Goal: Communication & Community: Answer question/provide support

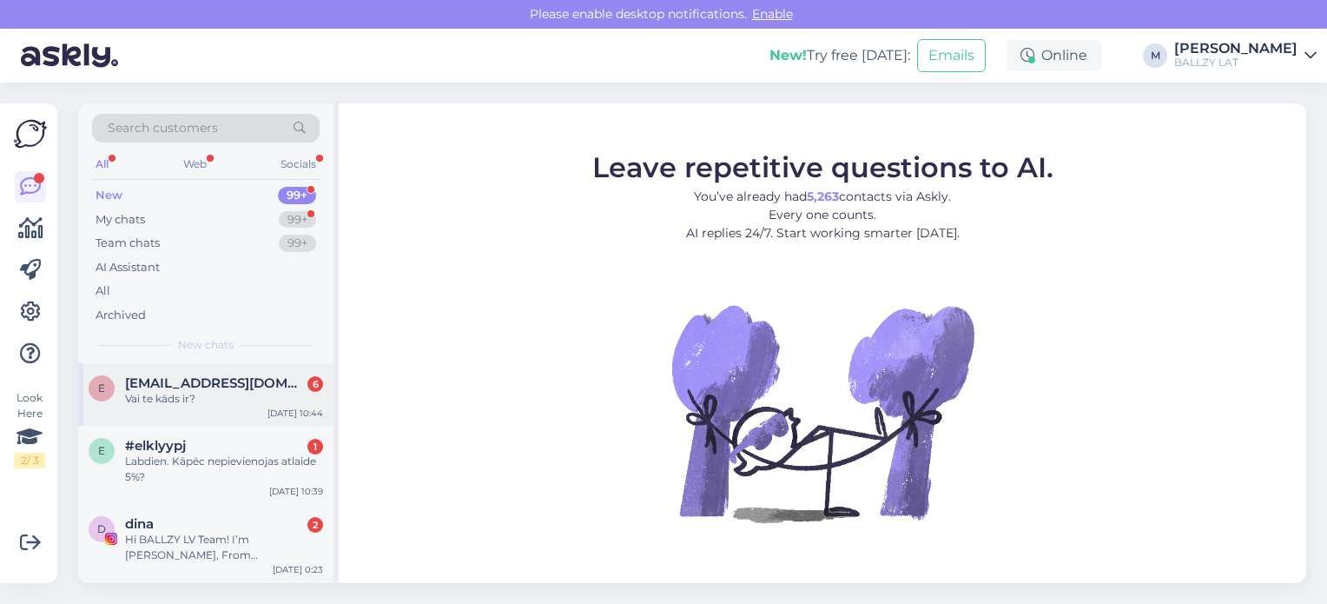
click at [218, 396] on div "Vai te kāds ir?" at bounding box center [224, 399] width 198 height 16
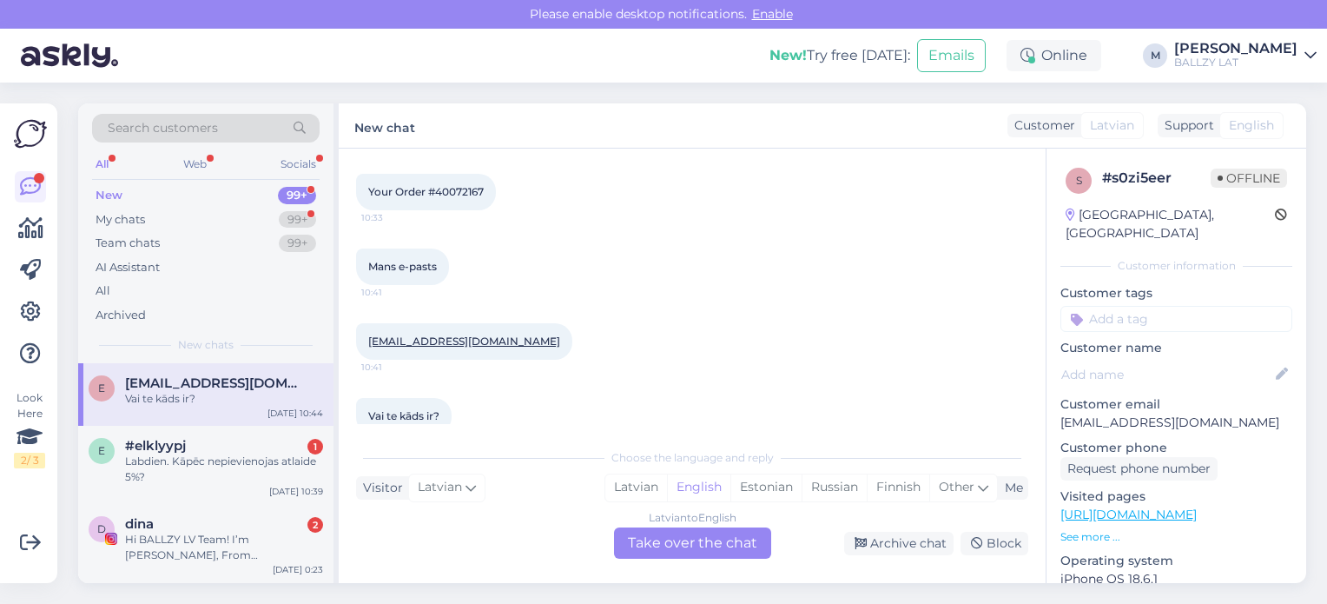
scroll to position [278, 0]
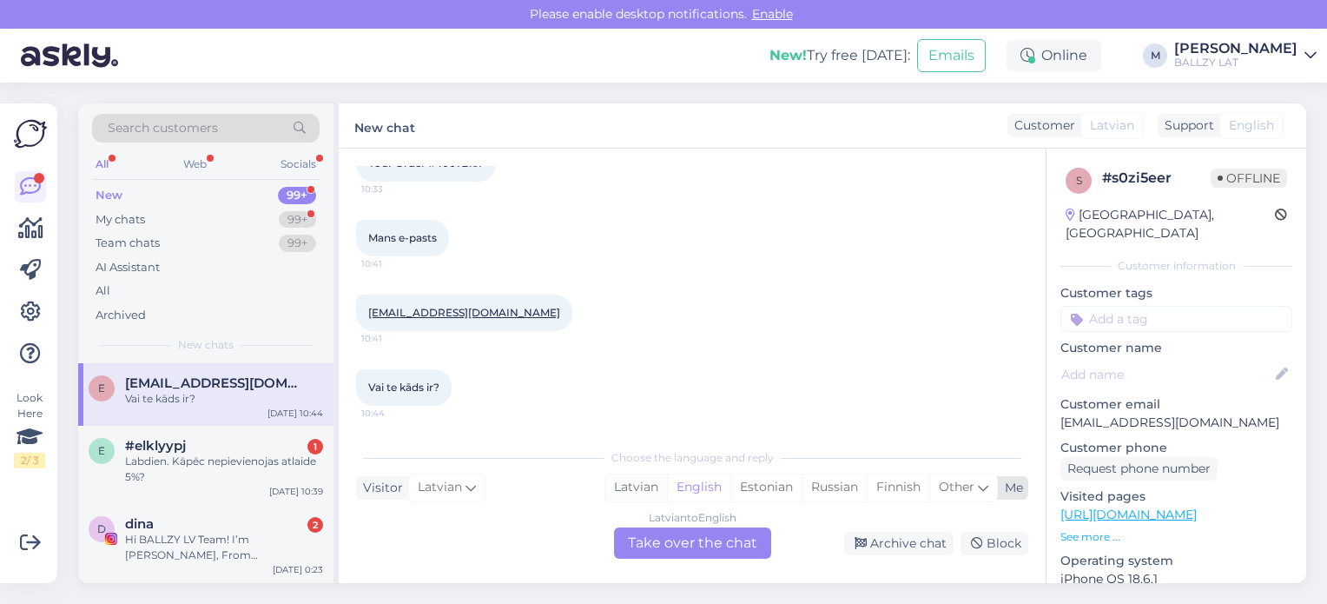
click at [637, 485] on div "Latvian" at bounding box center [636, 487] width 62 height 26
click at [668, 545] on div "Latvian to Latvian Take over the chat" at bounding box center [692, 542] width 157 height 31
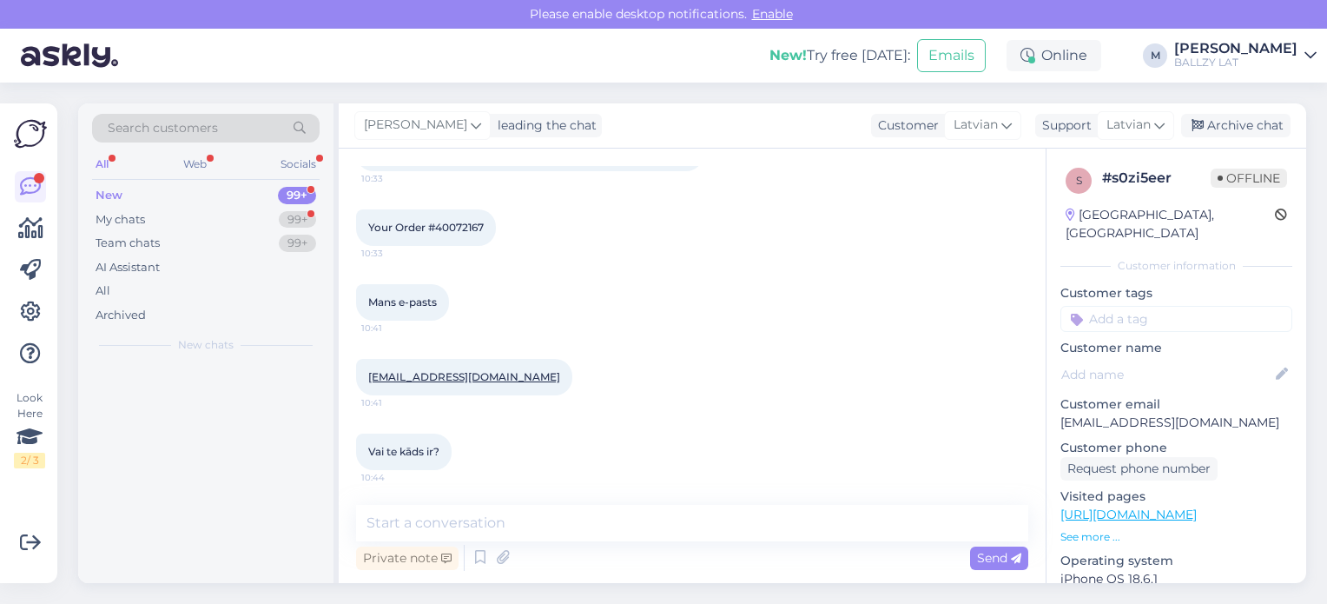
scroll to position [214, 0]
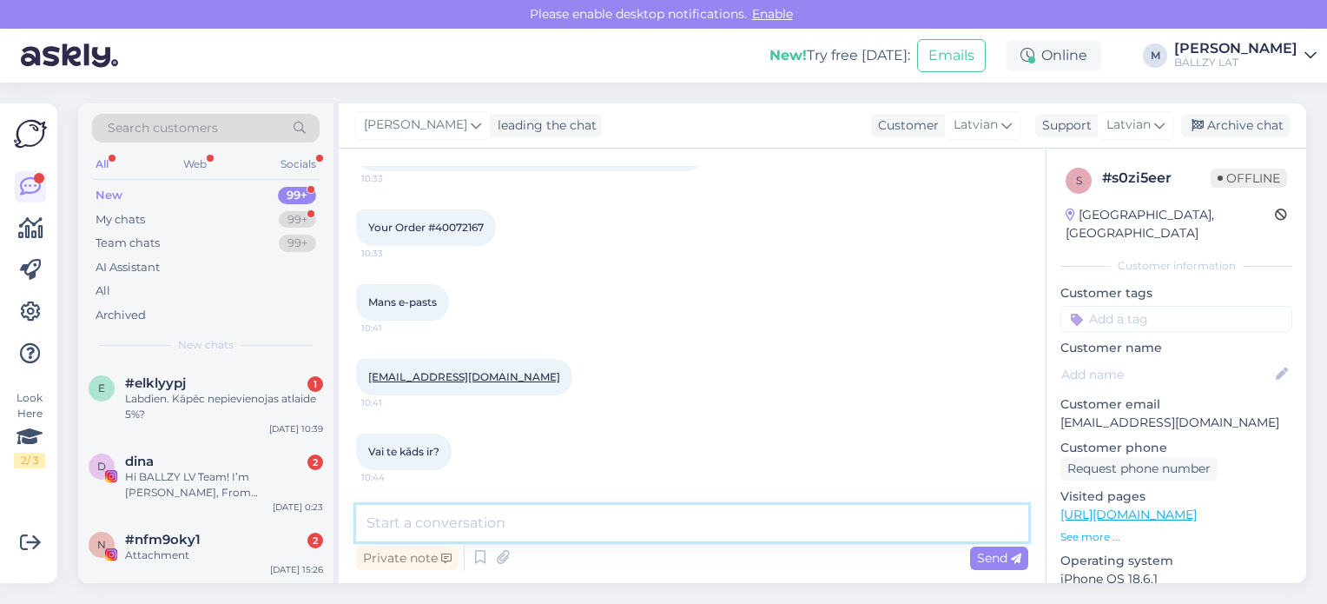
click at [547, 528] on textarea at bounding box center [692, 523] width 672 height 36
type textarea "x"
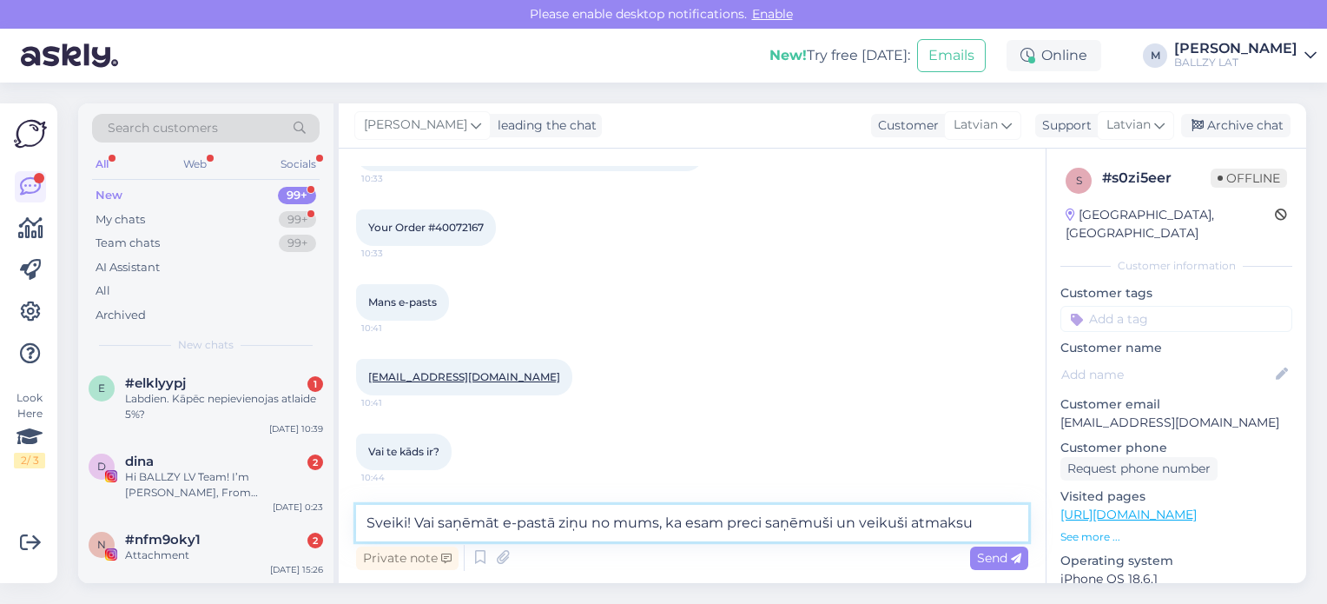
type textarea "Sveiki! Vai saņēmāt e-pastā ziņu no mums, ka esam preci saņēmuši un veikuši atm…"
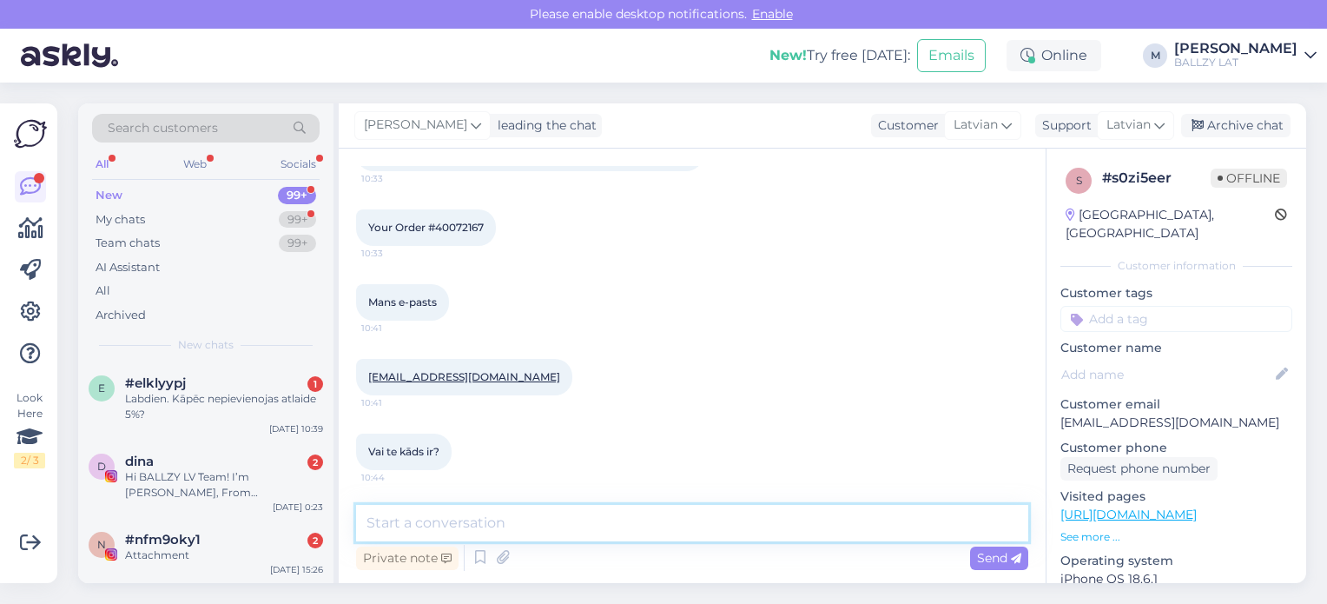
scroll to position [304, 0]
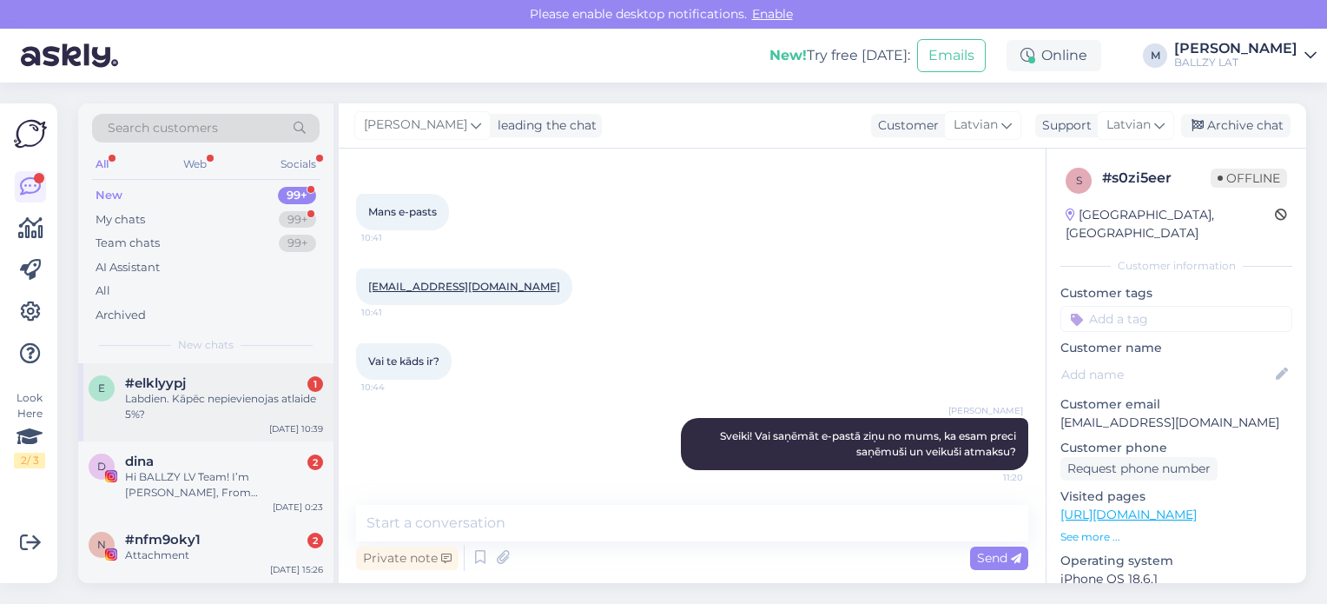
click at [201, 380] on div "#elklyypj 1" at bounding box center [224, 383] width 198 height 16
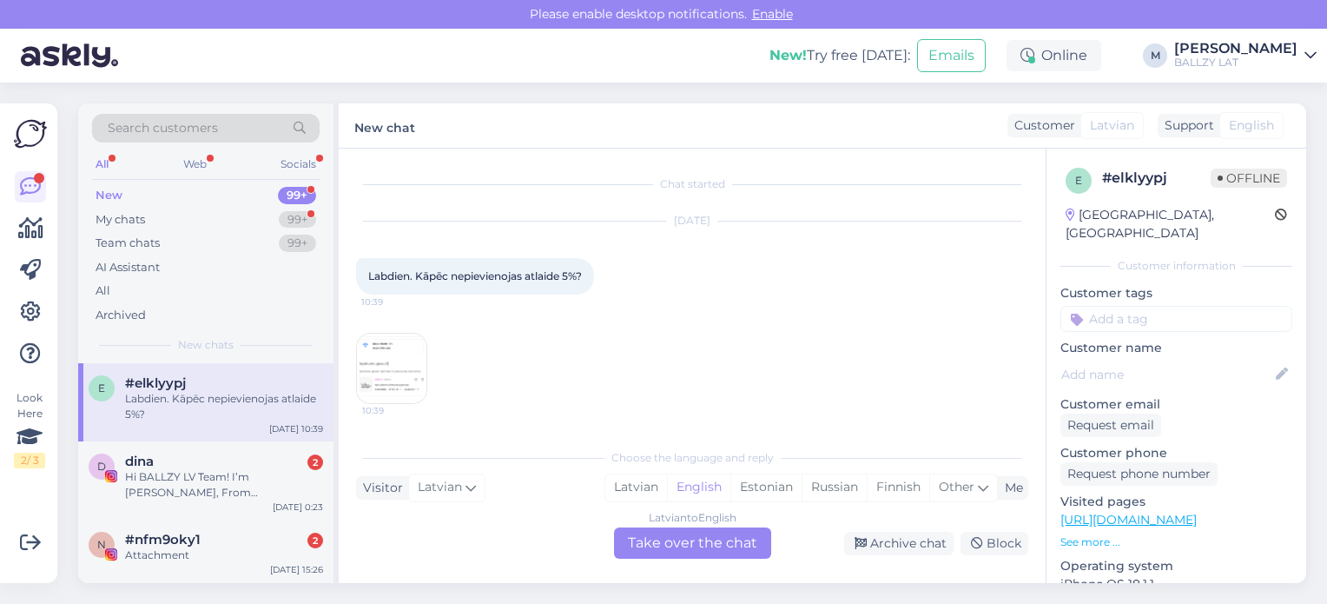
click at [372, 366] on img at bounding box center [391, 367] width 69 height 69
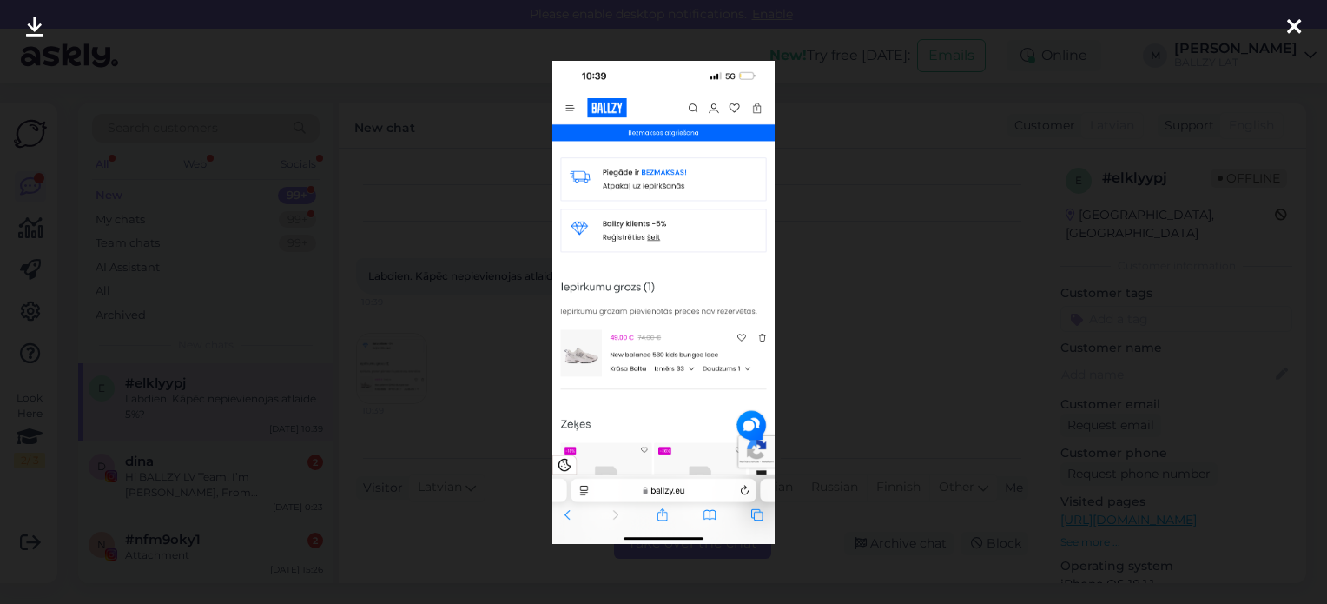
click at [858, 411] on div at bounding box center [663, 302] width 1327 height 604
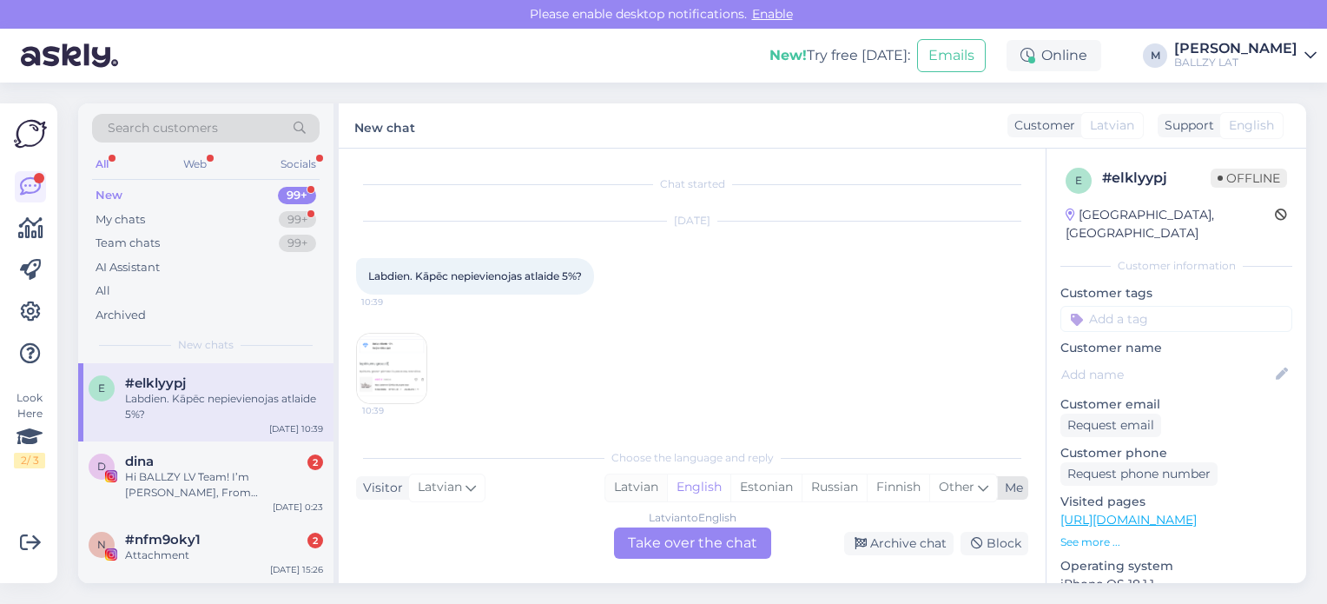
click at [646, 482] on div "Latvian" at bounding box center [636, 487] width 62 height 26
click at [667, 538] on div "Latvian to Latvian Take over the chat" at bounding box center [692, 542] width 157 height 31
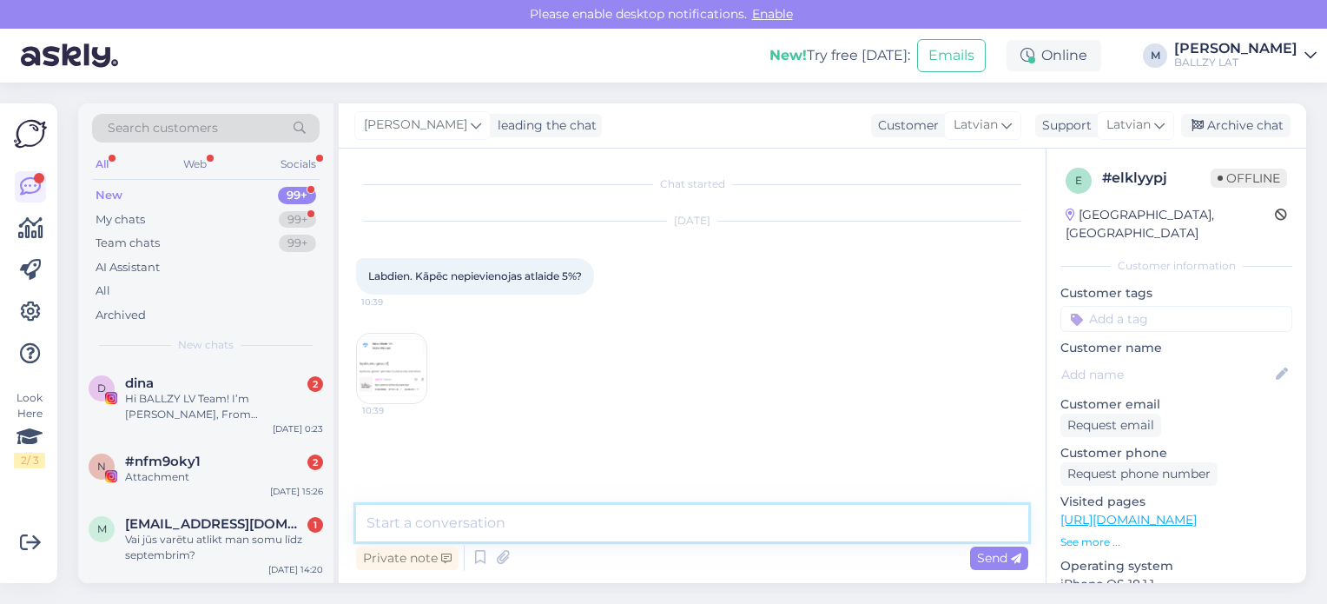
click at [539, 526] on textarea at bounding box center [692, 523] width 672 height 36
type textarea "Sveiki! precei jau ir lielāka atlaide. 5% nav kā papildu atlaide"
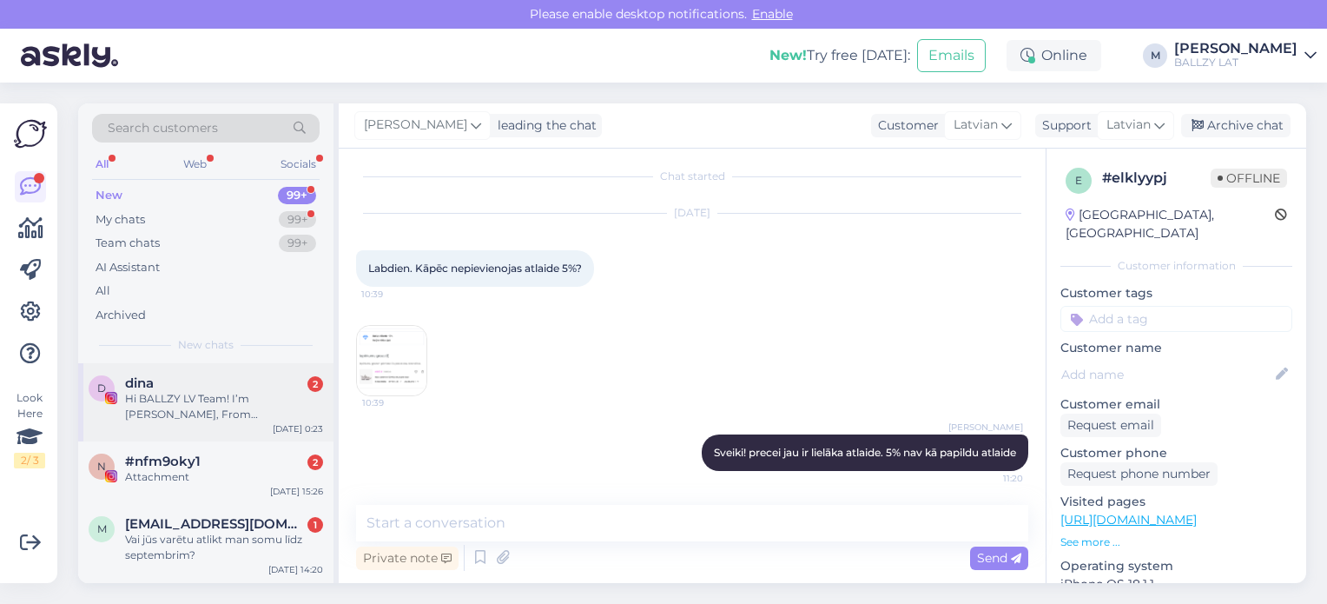
click at [202, 418] on div "Hi BALLZY LV Team! I’m [PERSON_NAME], From [GEOGRAPHIC_DATA] 🇱🇻, I’m starting m…" at bounding box center [224, 406] width 198 height 31
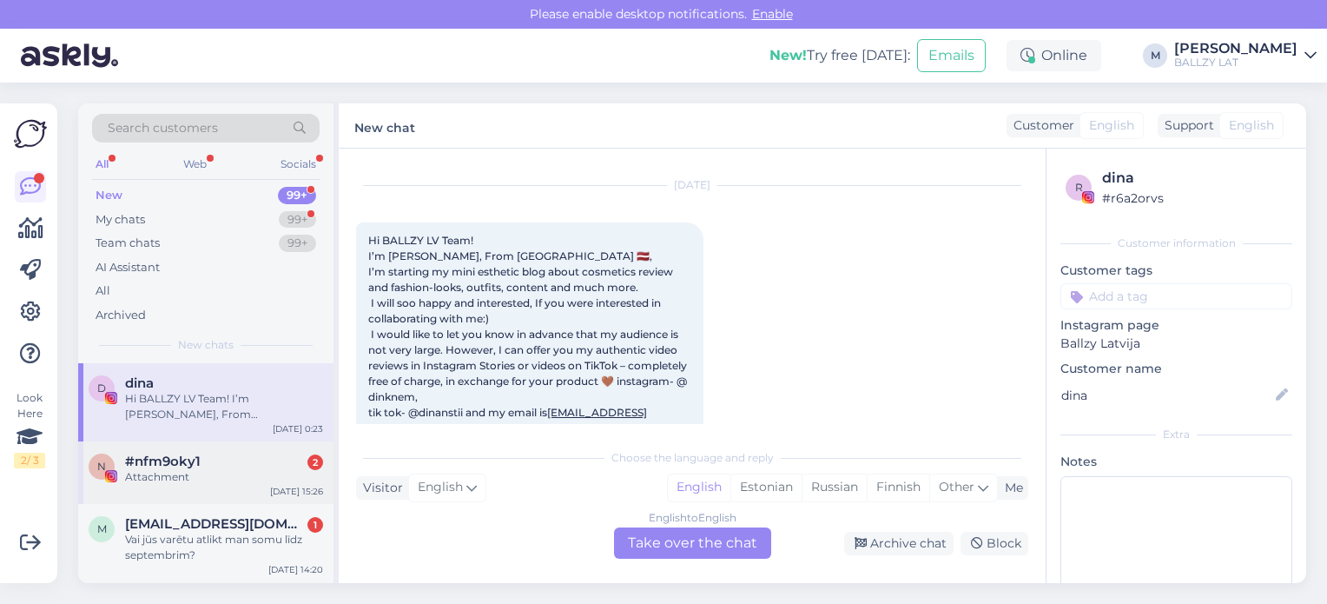
click at [241, 478] on div "Attachment" at bounding box center [224, 477] width 198 height 16
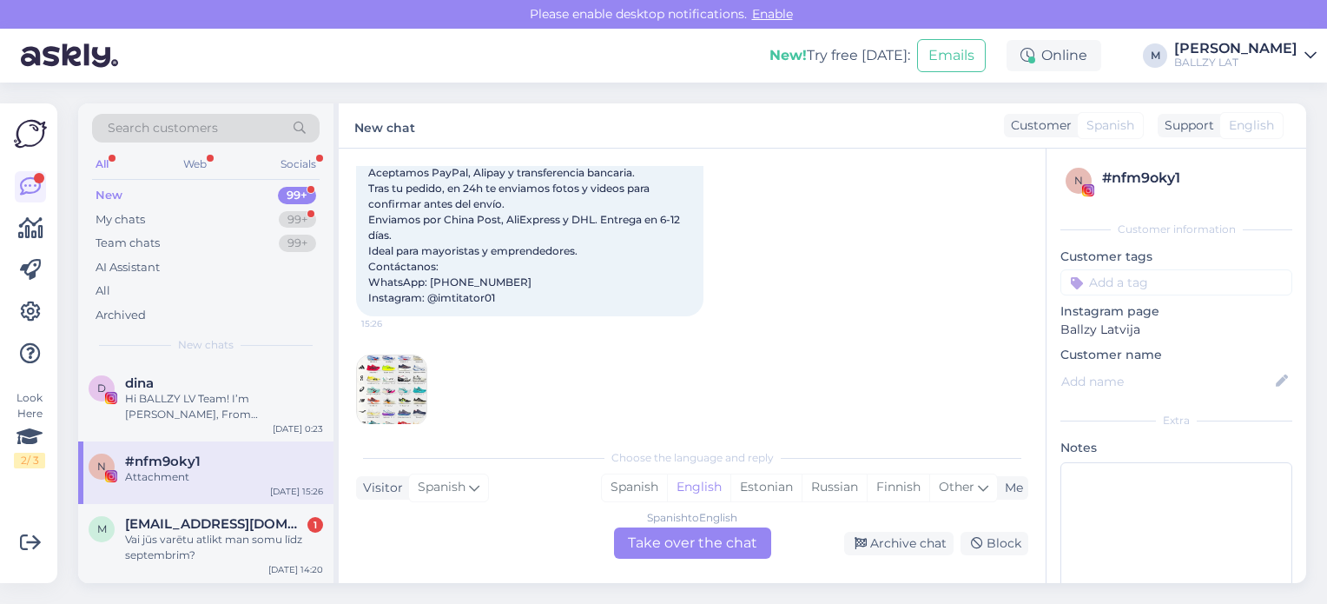
scroll to position [201, 0]
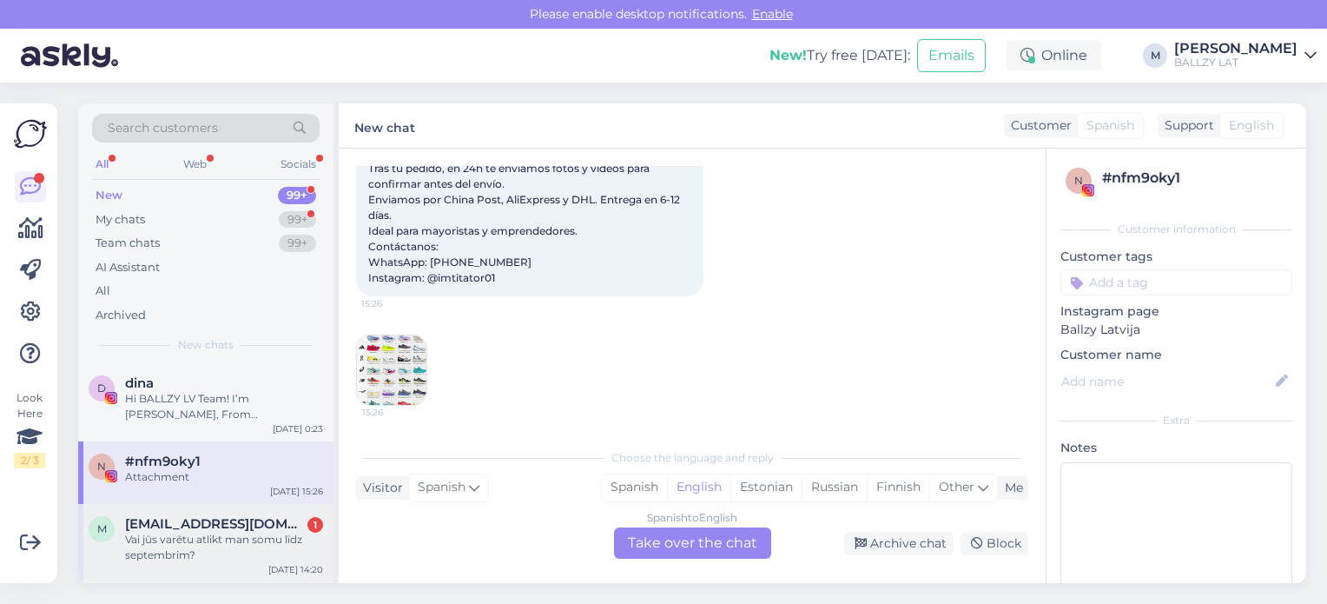
click at [227, 539] on div "Vai jūs varētu atlikt man somu līdz septembrim?" at bounding box center [224, 546] width 198 height 31
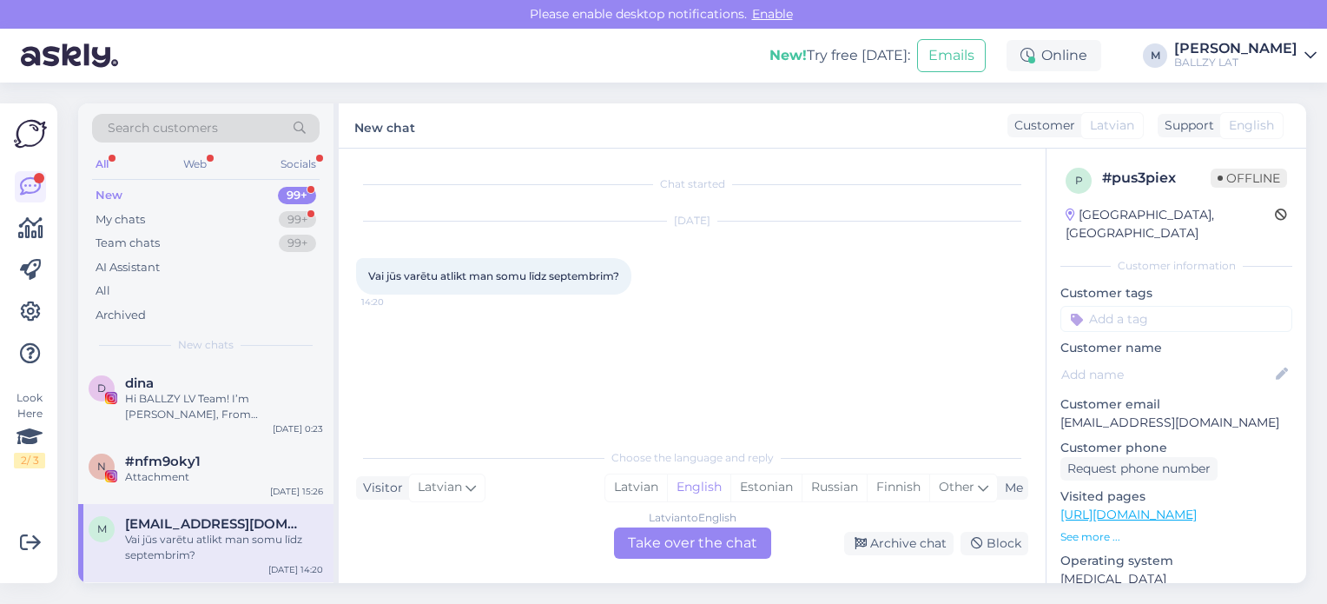
scroll to position [0, 0]
click at [645, 494] on div "Latvian" at bounding box center [636, 487] width 62 height 26
click at [670, 535] on div "Latvian to Latvian Take over the chat" at bounding box center [692, 542] width 157 height 31
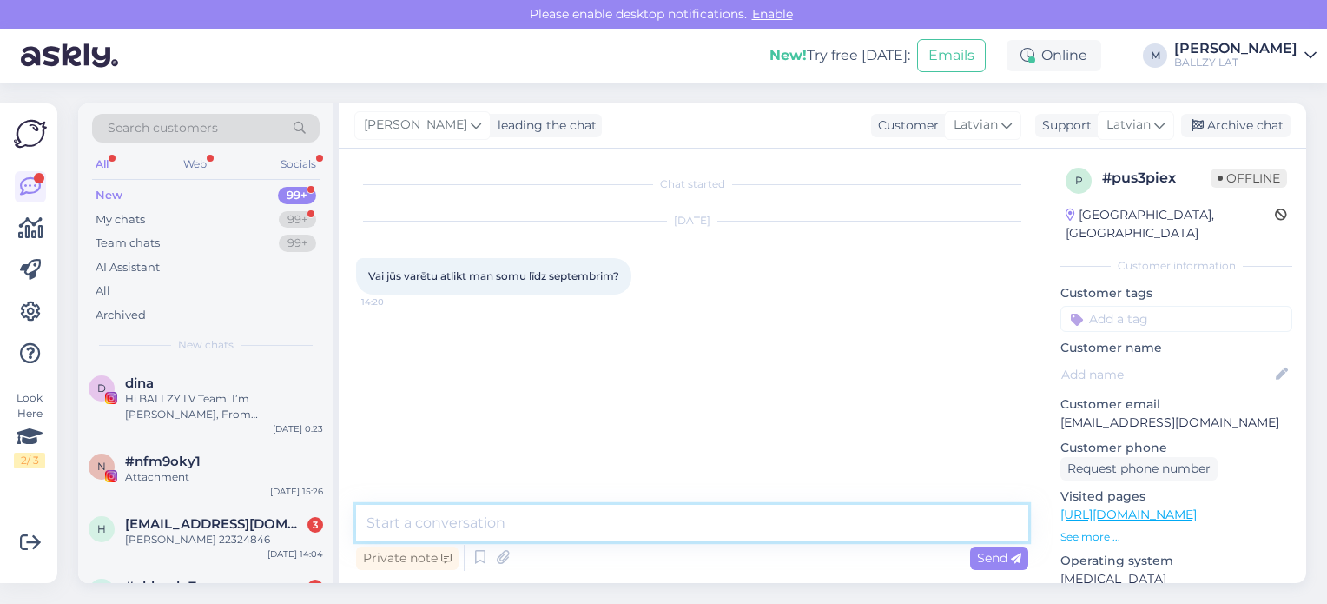
click at [601, 526] on textarea at bounding box center [692, 523] width 672 height 36
type textarea "Sveiki! Diemžēl nē, preces neatliekam."
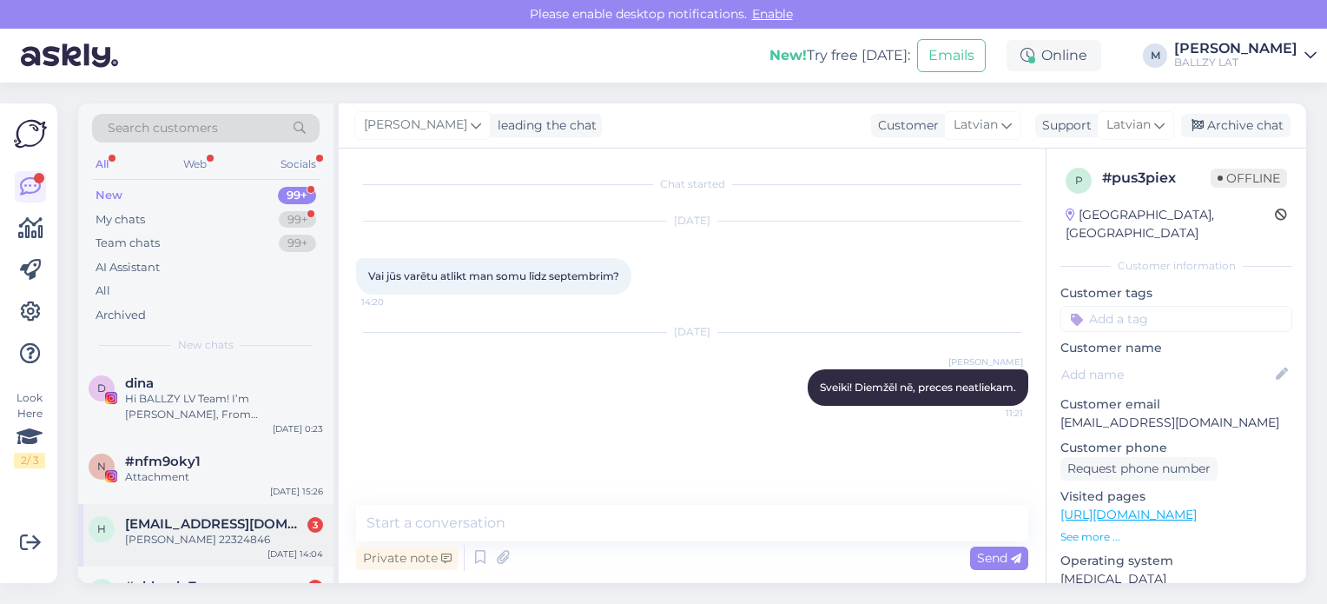
click at [233, 524] on span "[EMAIL_ADDRESS][DOMAIN_NAME]" at bounding box center [215, 524] width 181 height 16
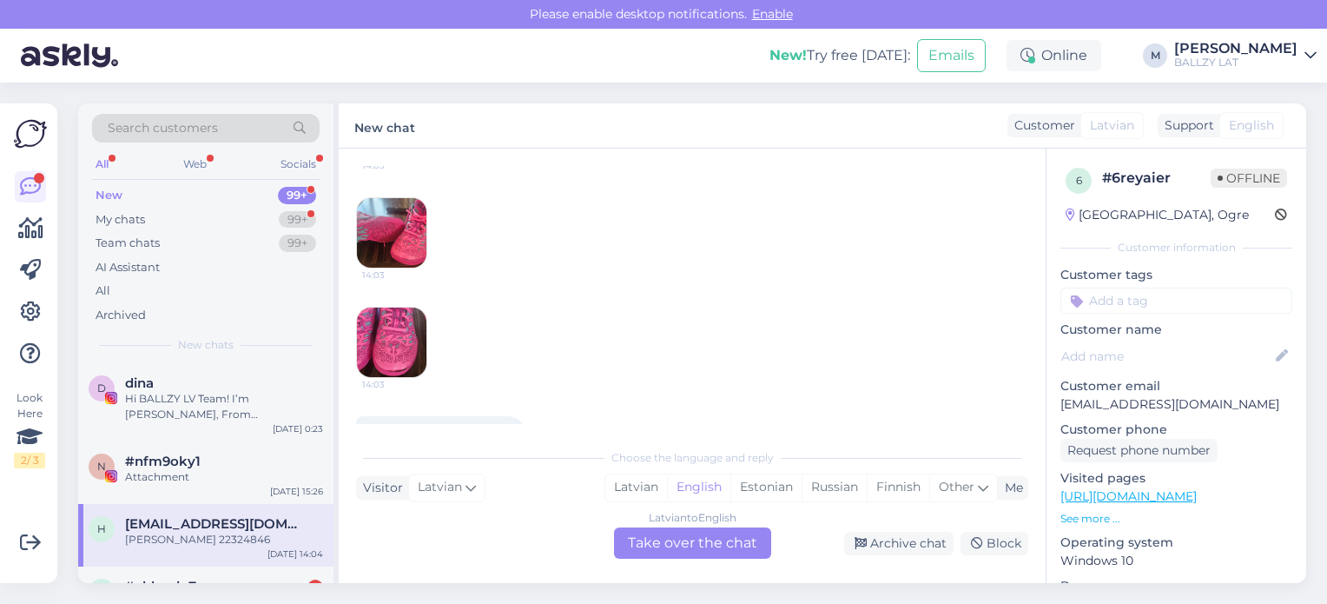
scroll to position [429, 0]
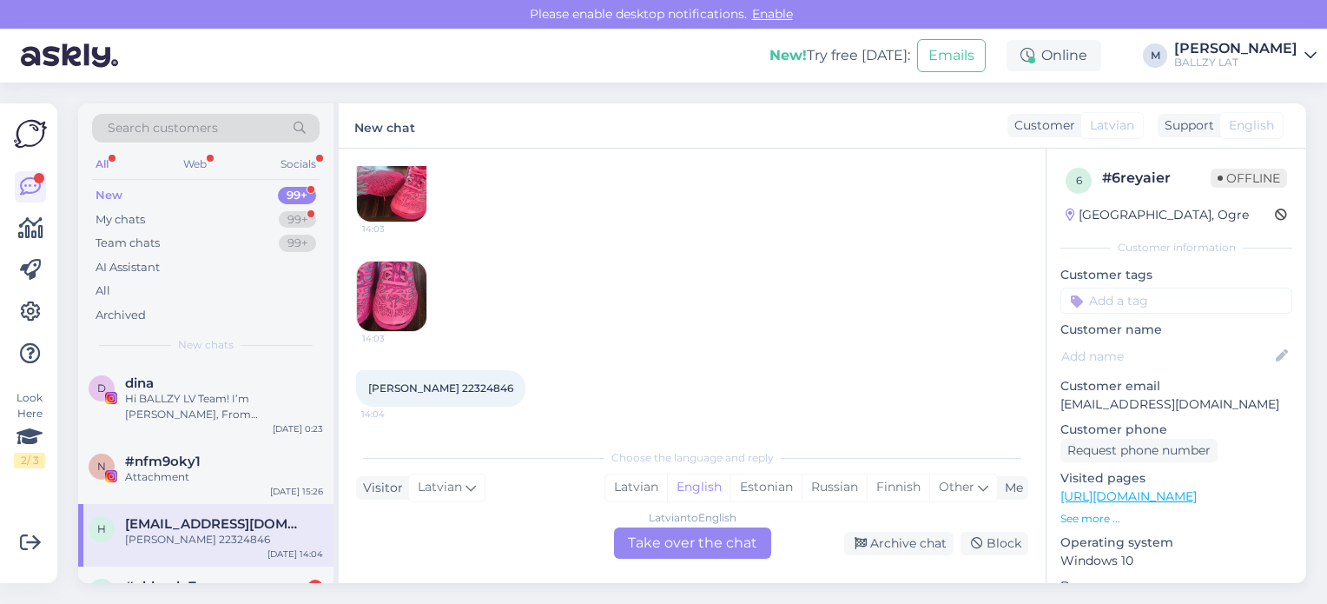
click at [374, 305] on img at bounding box center [391, 295] width 69 height 69
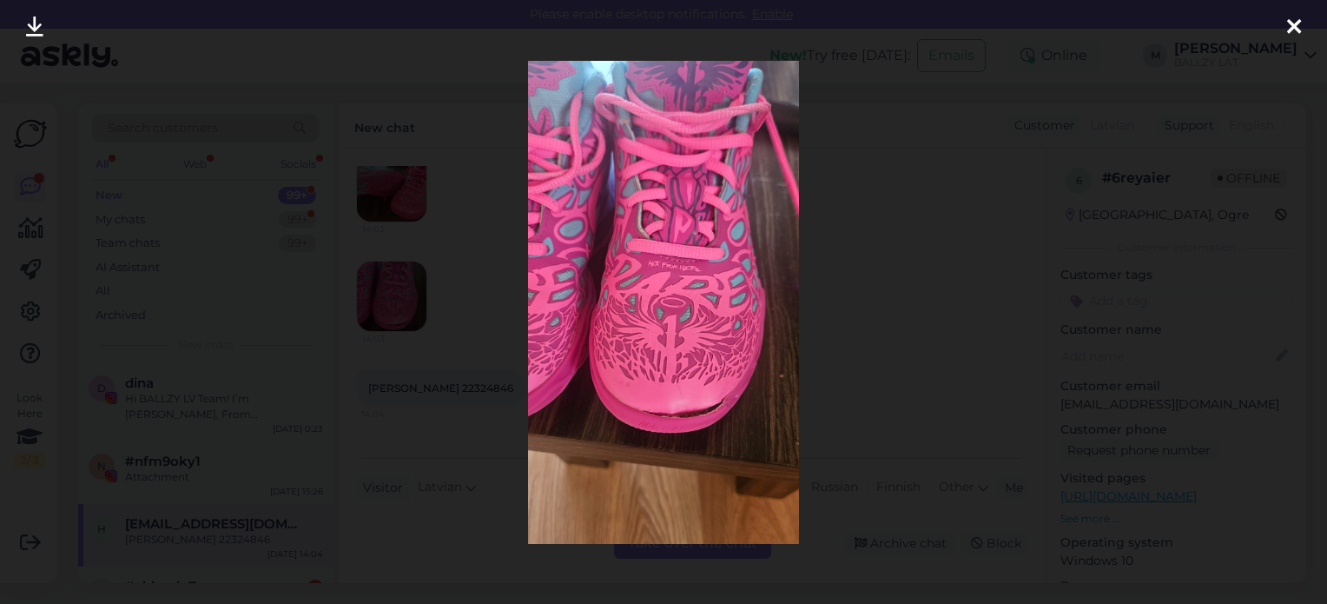
click at [1290, 28] on icon at bounding box center [1294, 28] width 14 height 23
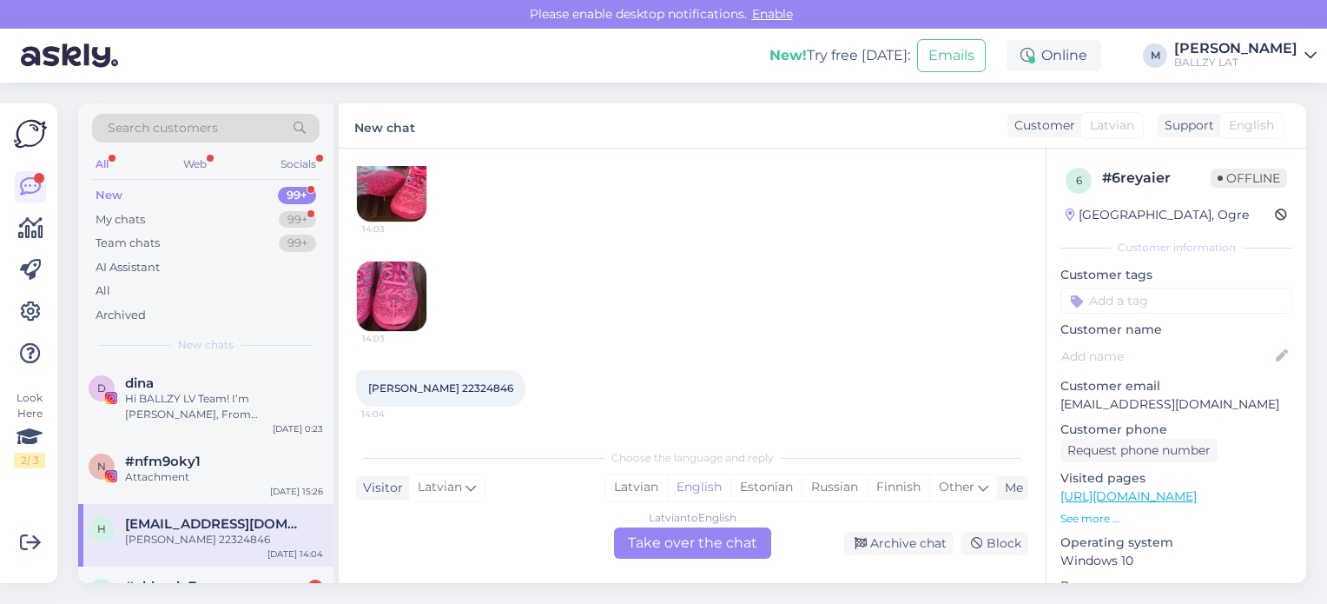
click at [395, 185] on img at bounding box center [391, 186] width 69 height 69
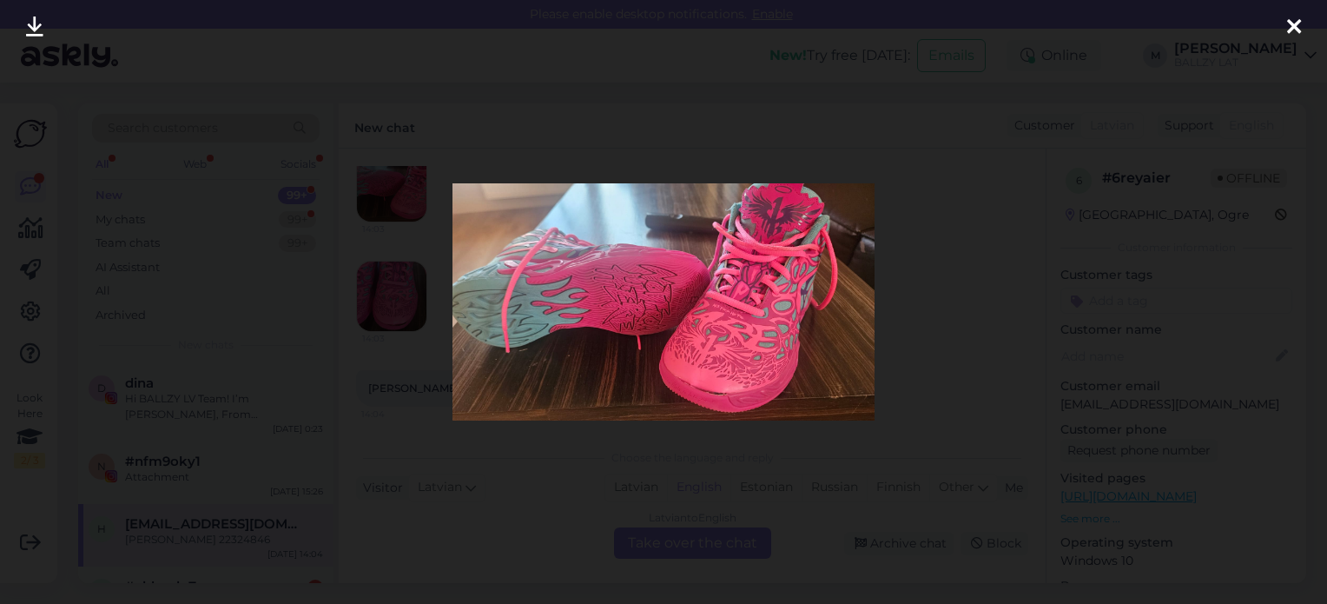
click at [1296, 27] on icon at bounding box center [1294, 28] width 14 height 23
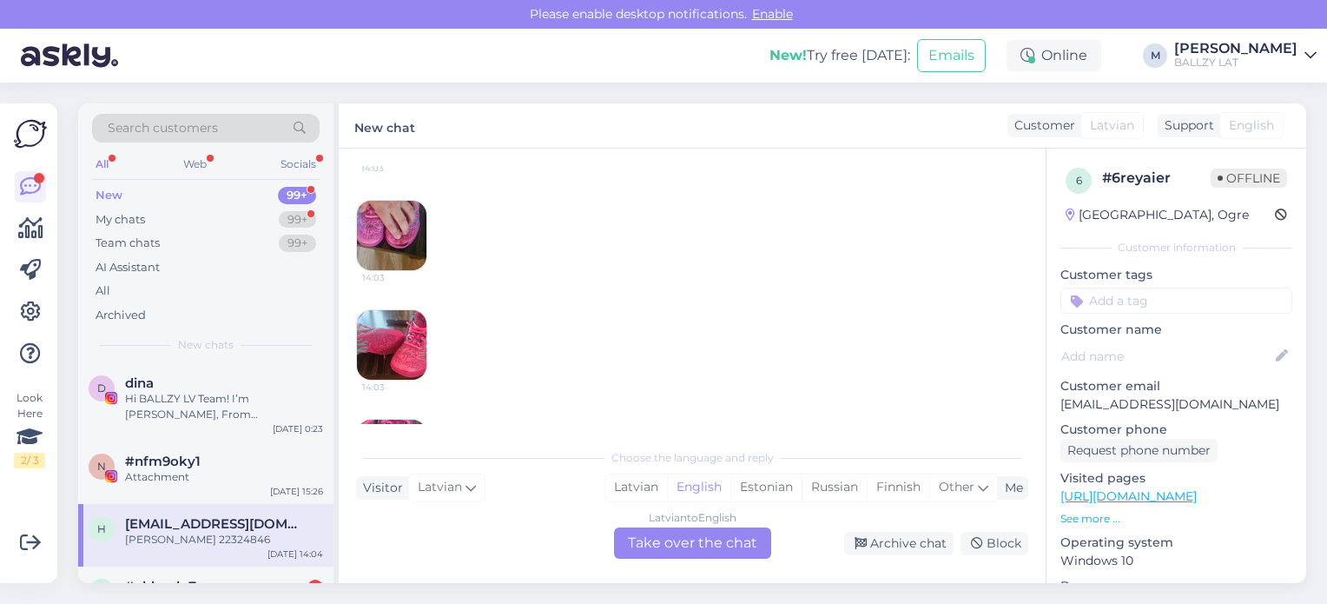
scroll to position [248, 0]
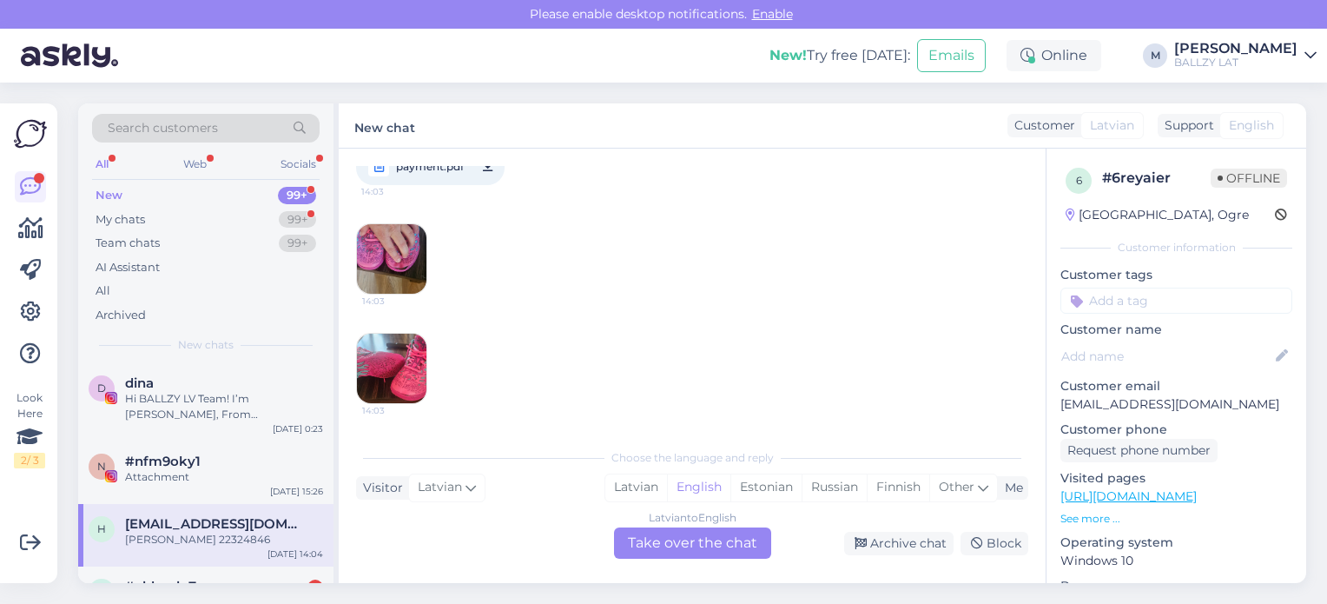
click at [405, 257] on img at bounding box center [391, 258] width 69 height 69
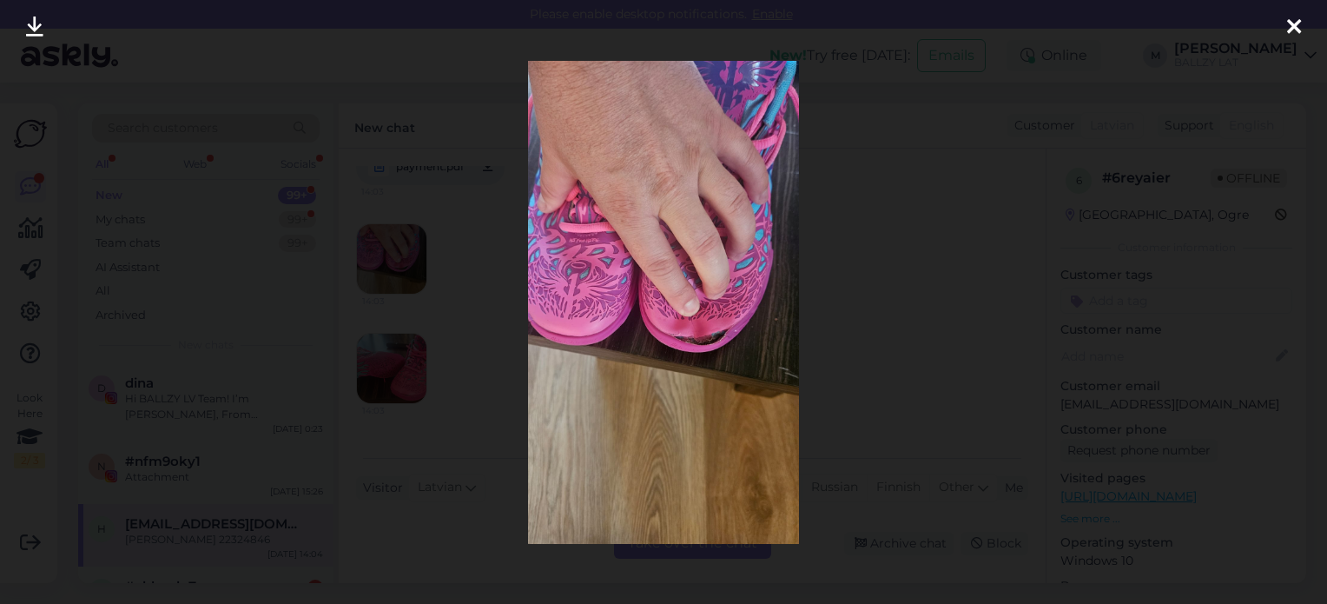
click at [1291, 25] on icon at bounding box center [1294, 28] width 14 height 23
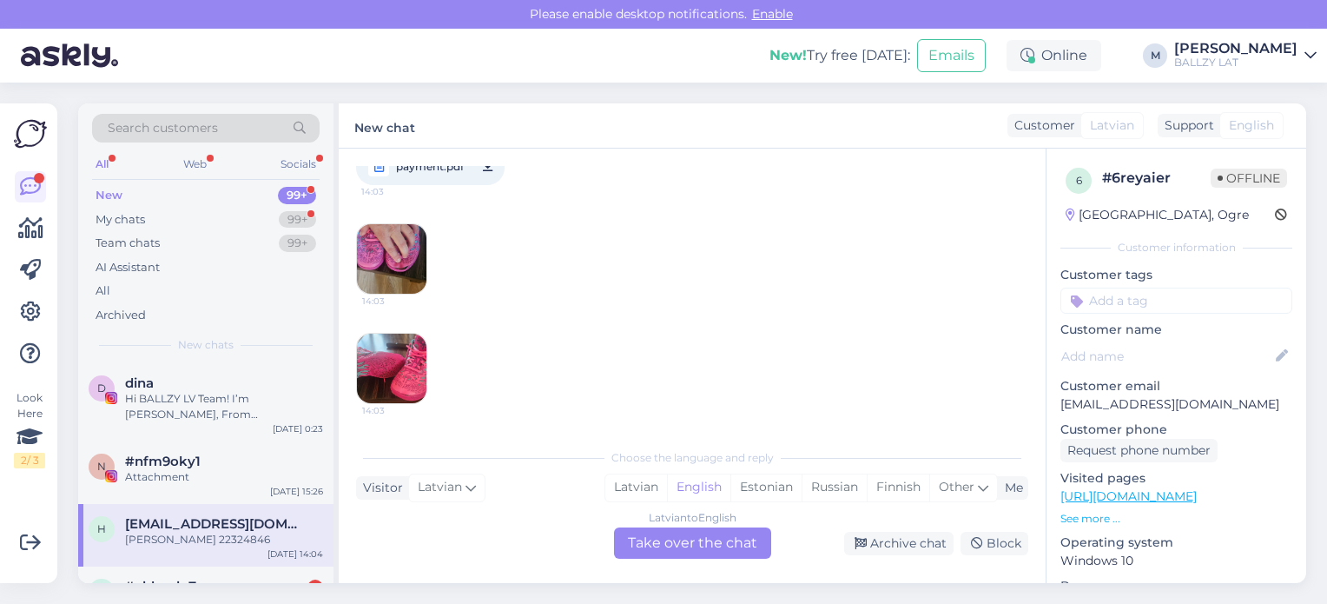
click at [426, 176] on span "payment.pdf" at bounding box center [430, 166] width 68 height 22
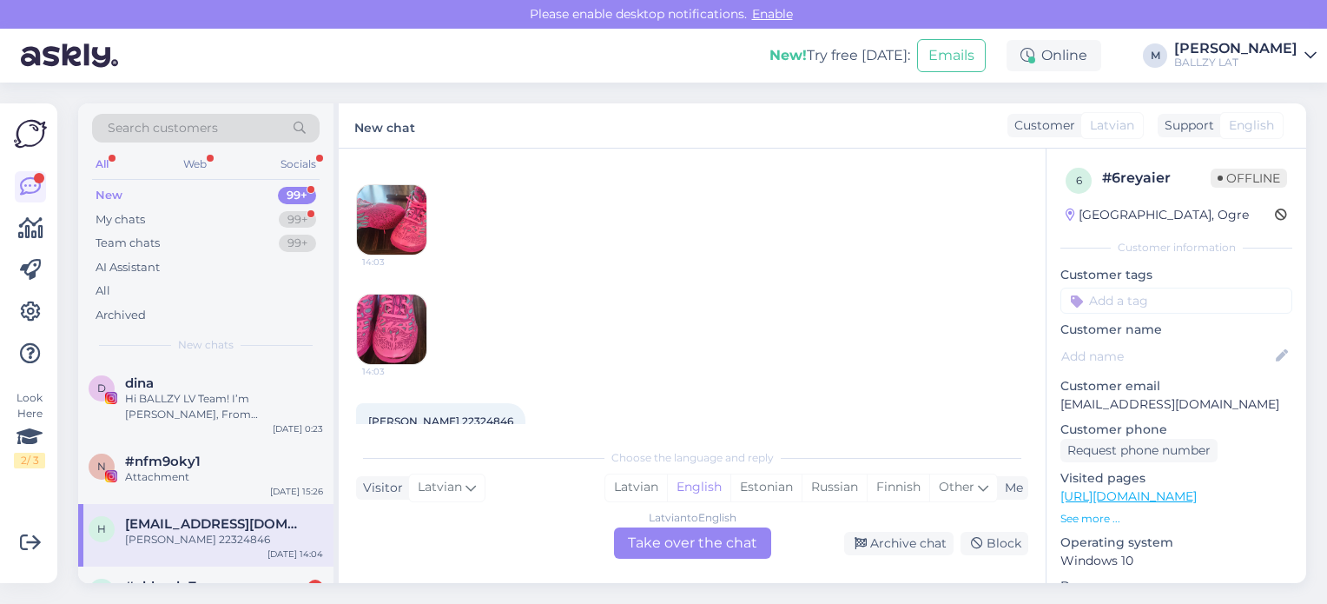
scroll to position [429, 0]
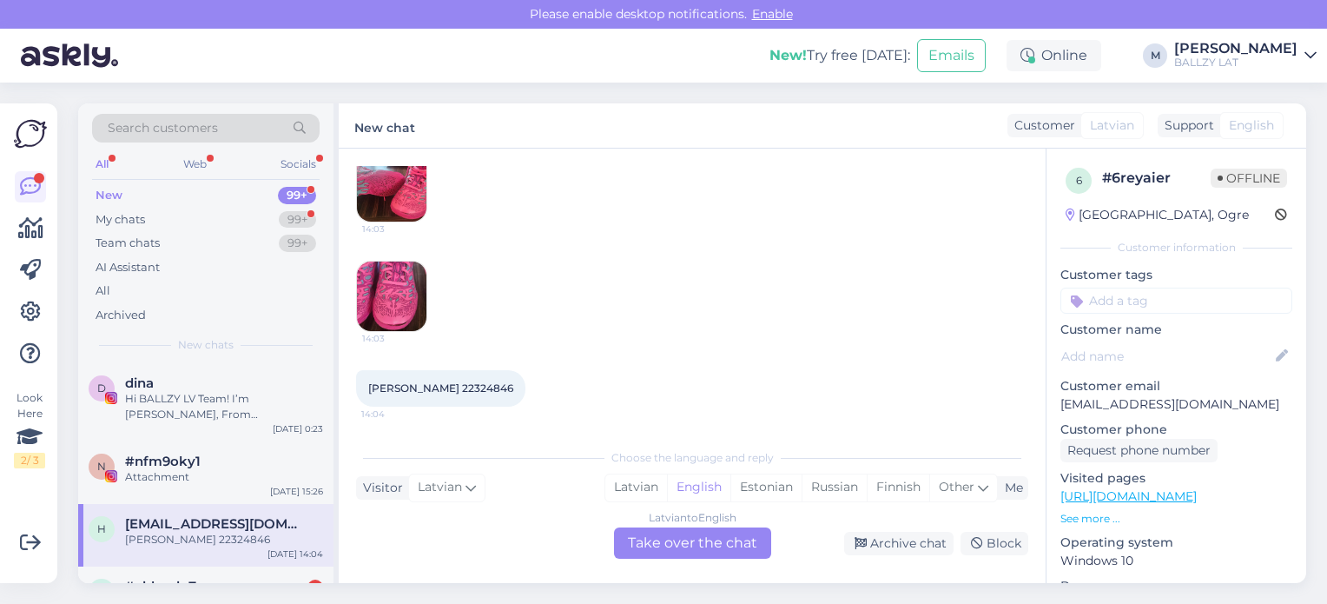
click at [393, 275] on img at bounding box center [391, 295] width 69 height 69
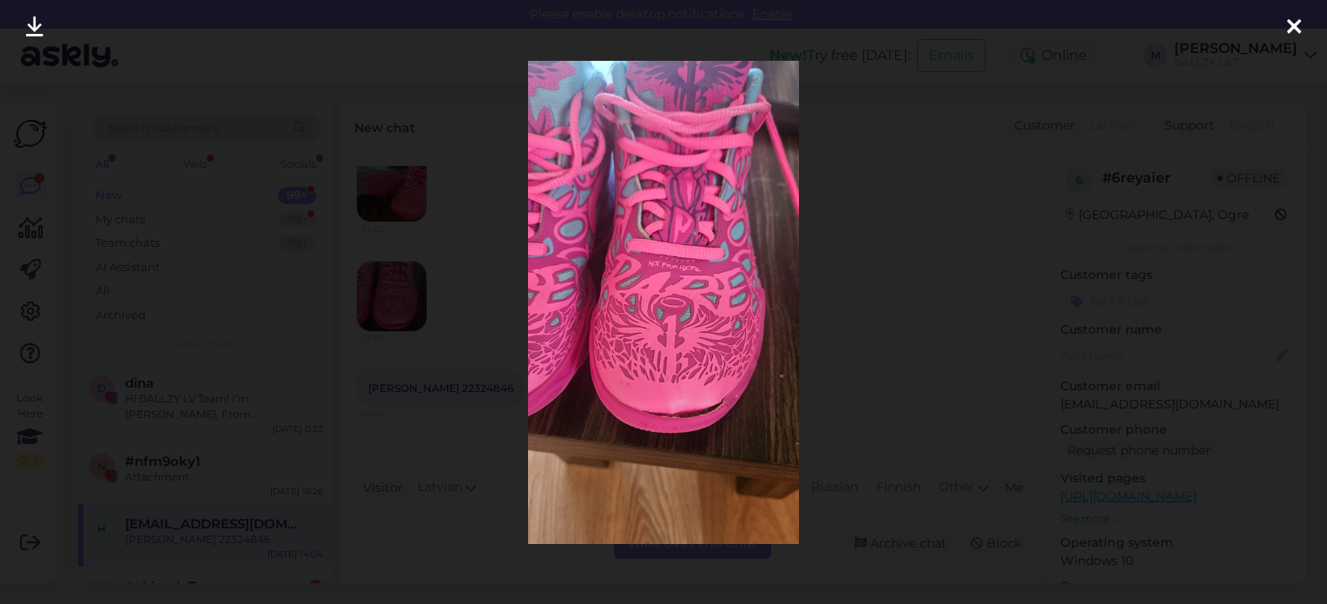
click at [1290, 17] on icon at bounding box center [1294, 28] width 14 height 23
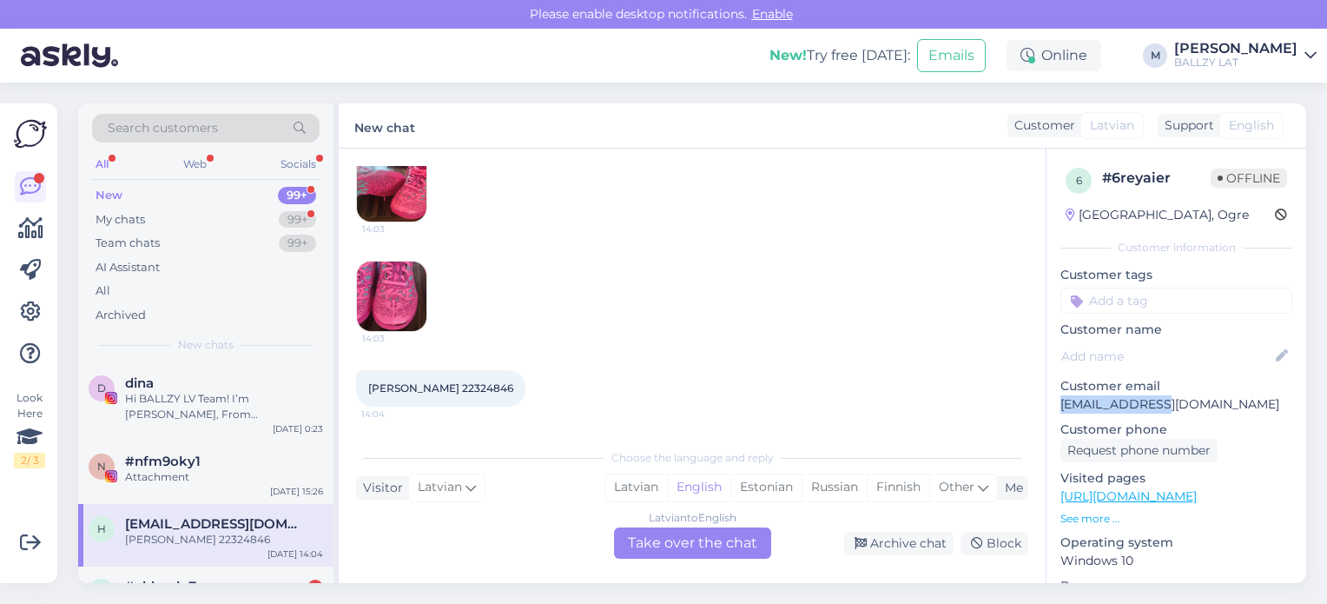
drag, startPoint x: 1161, startPoint y: 405, endPoint x: 1058, endPoint y: 409, distance: 103.4
click at [1058, 409] on div "6 # 6reyaier Offline [GEOGRAPHIC_DATA], Ogre Customer information Customer tags…" at bounding box center [1176, 506] width 260 height 714
copy p "[EMAIL_ADDRESS][DOMAIN_NAME]"
click at [404, 183] on img at bounding box center [391, 186] width 69 height 69
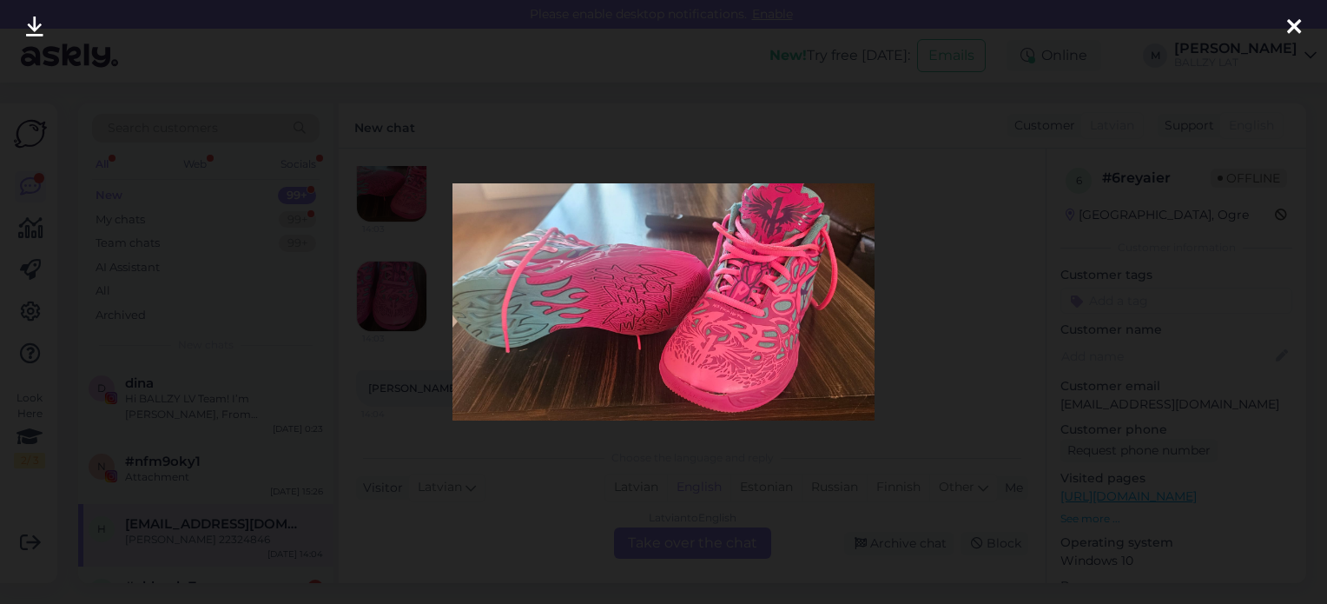
click at [947, 293] on div at bounding box center [663, 302] width 1327 height 604
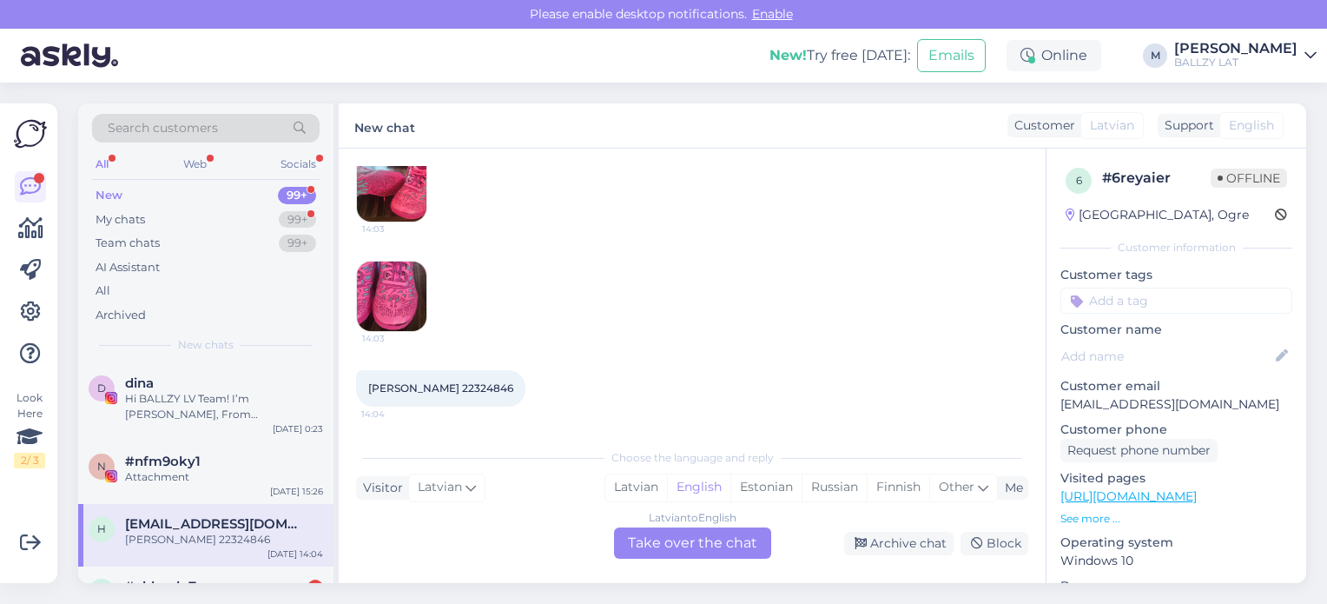
click at [389, 285] on img at bounding box center [391, 295] width 69 height 69
